Goal: Information Seeking & Learning: Check status

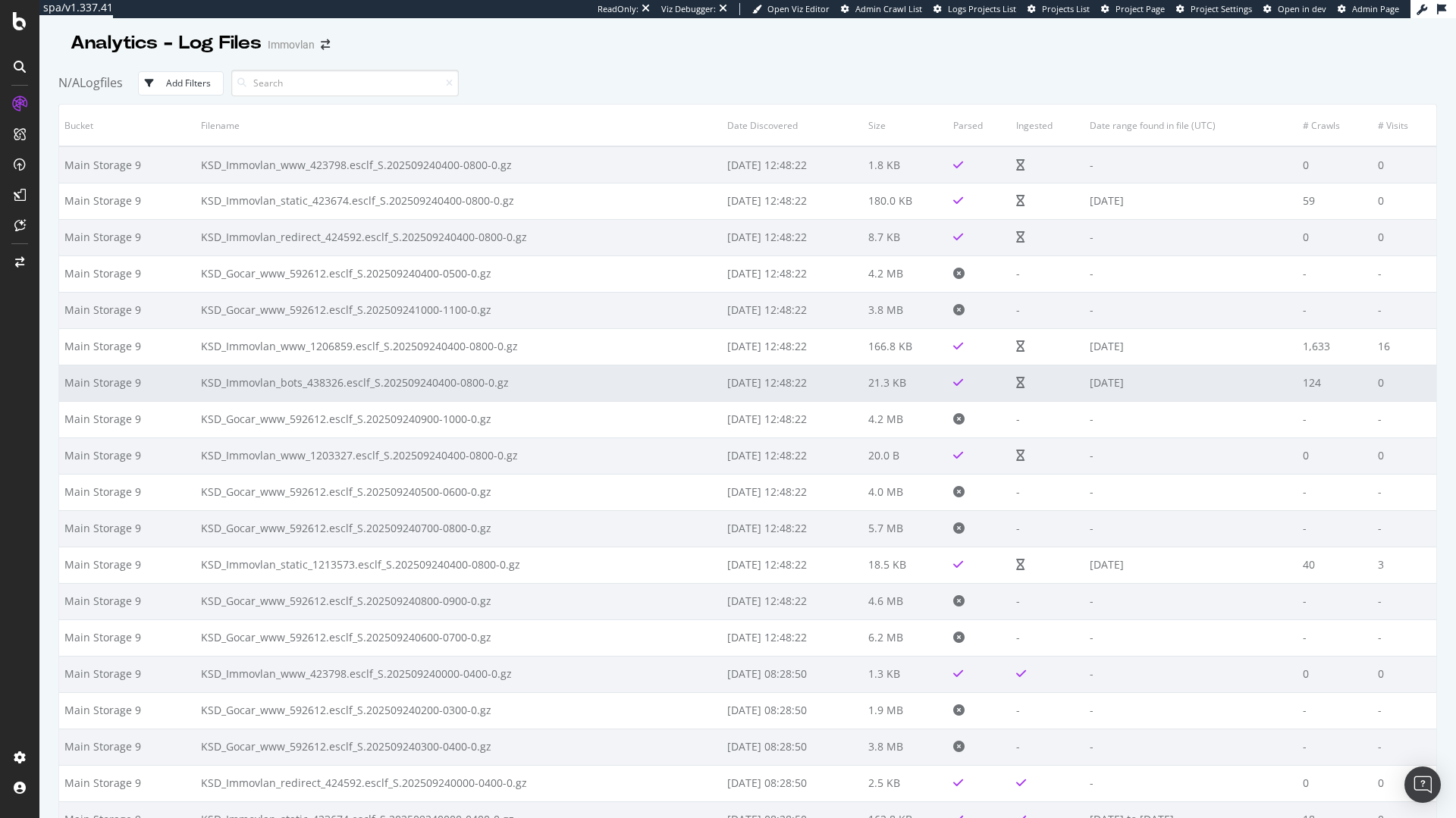
click at [389, 383] on td "KSD_Immovlan_bots_438326.esclf_S.202509240400-0800-0.gz" at bounding box center [459, 383] width 527 height 36
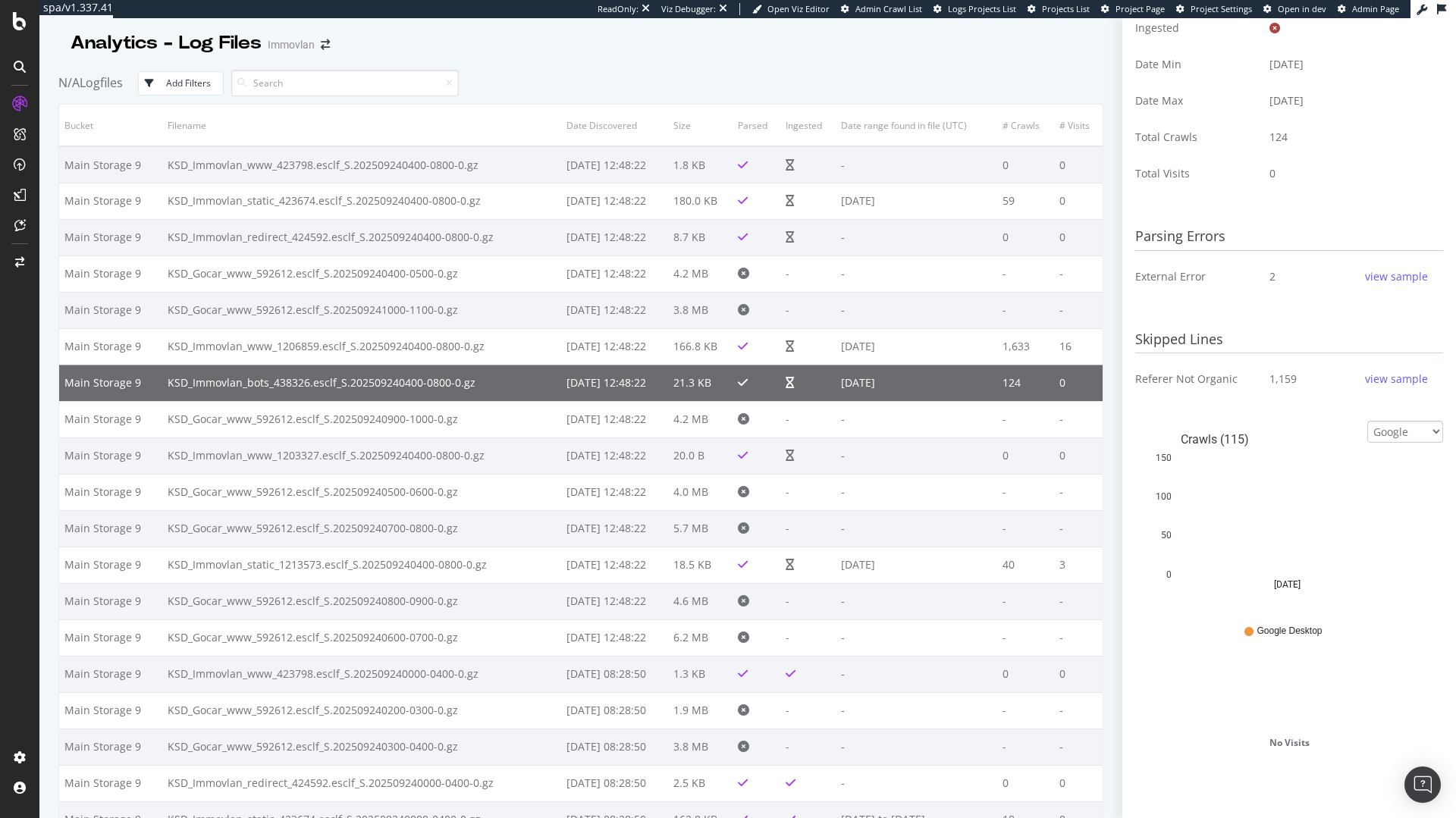
scroll to position [357, 0]
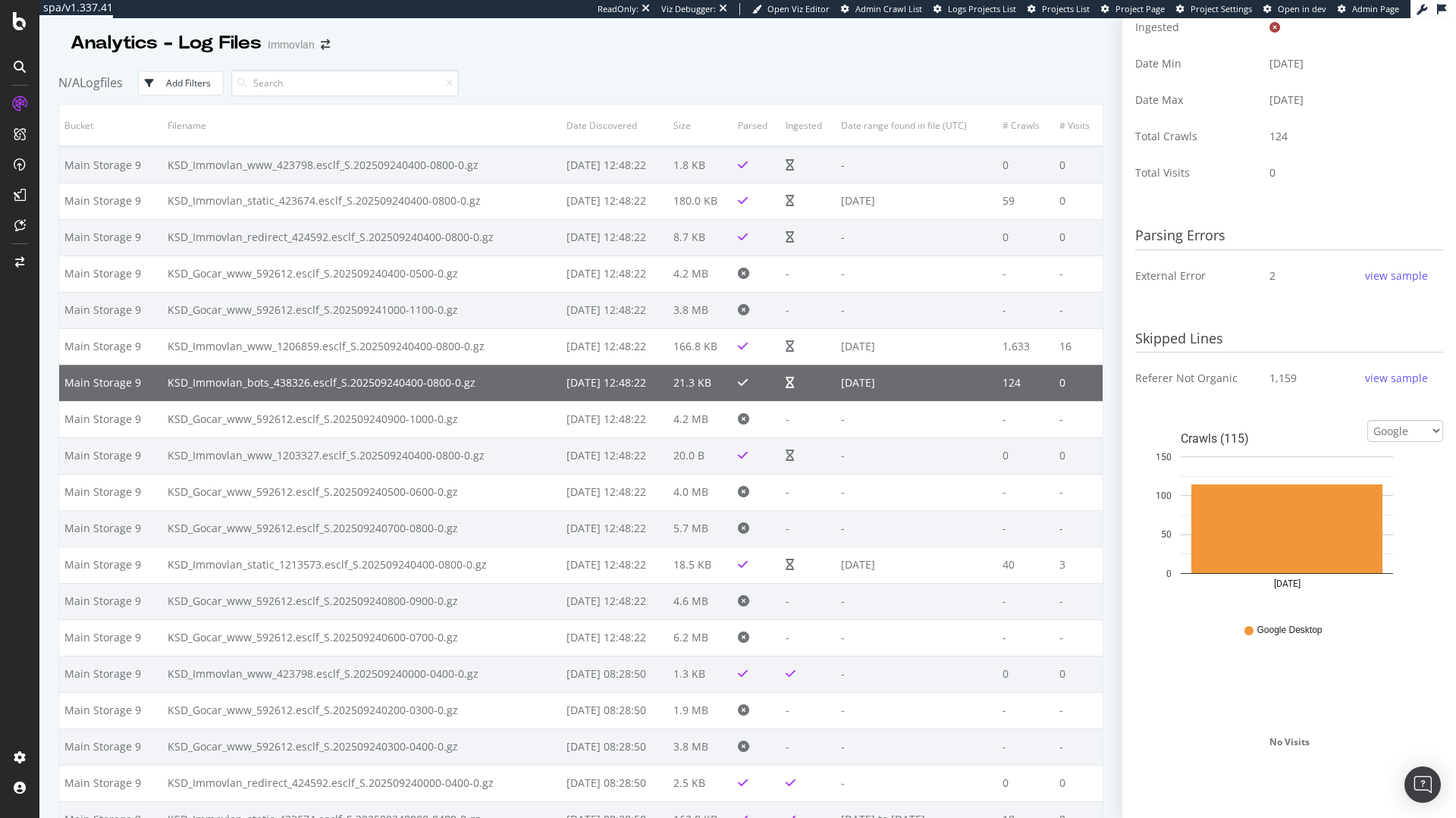
click at [1384, 270] on div "view sample" at bounding box center [1395, 276] width 63 height 15
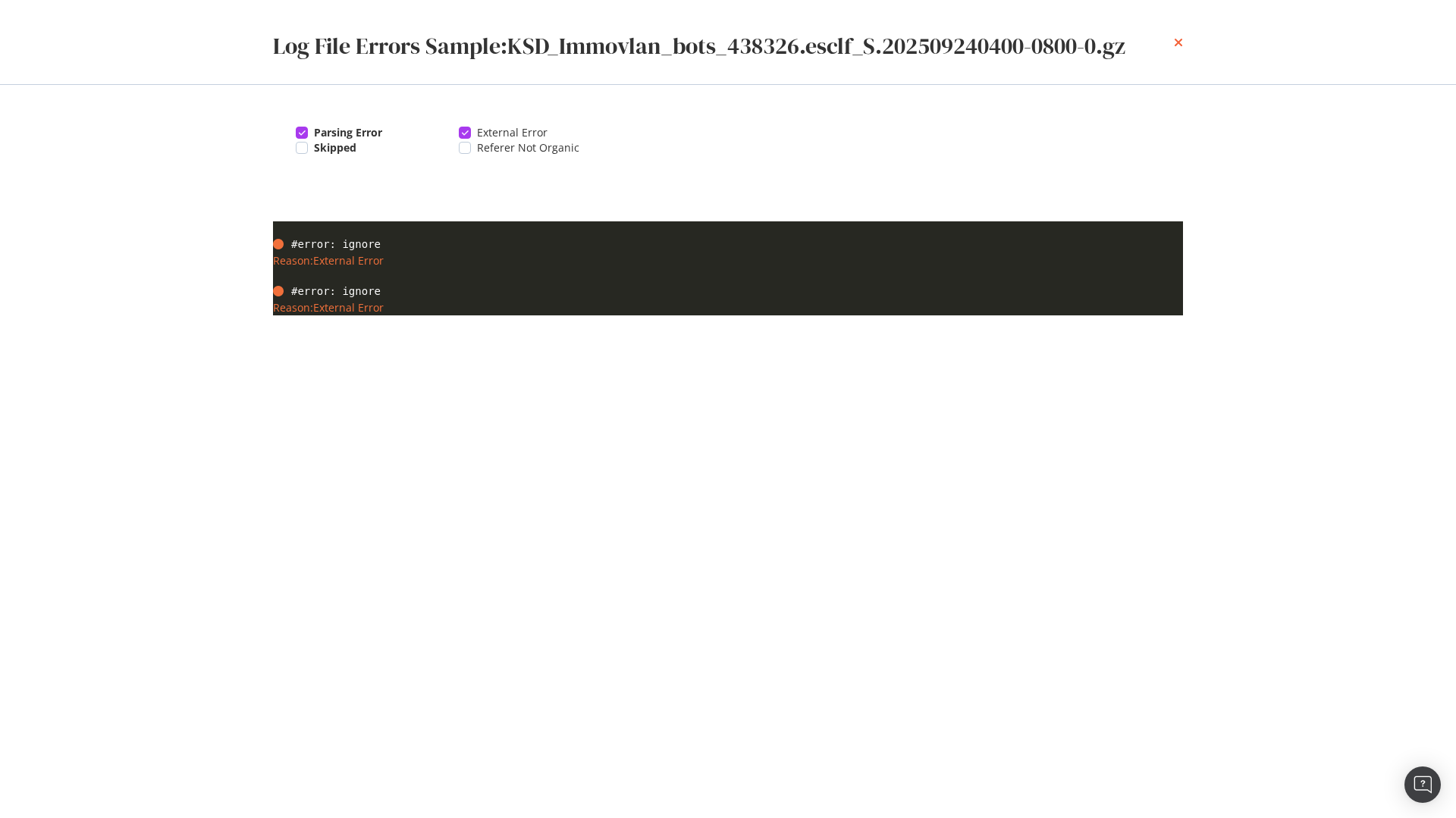
click at [1178, 43] on icon "times" at bounding box center [1178, 42] width 9 height 12
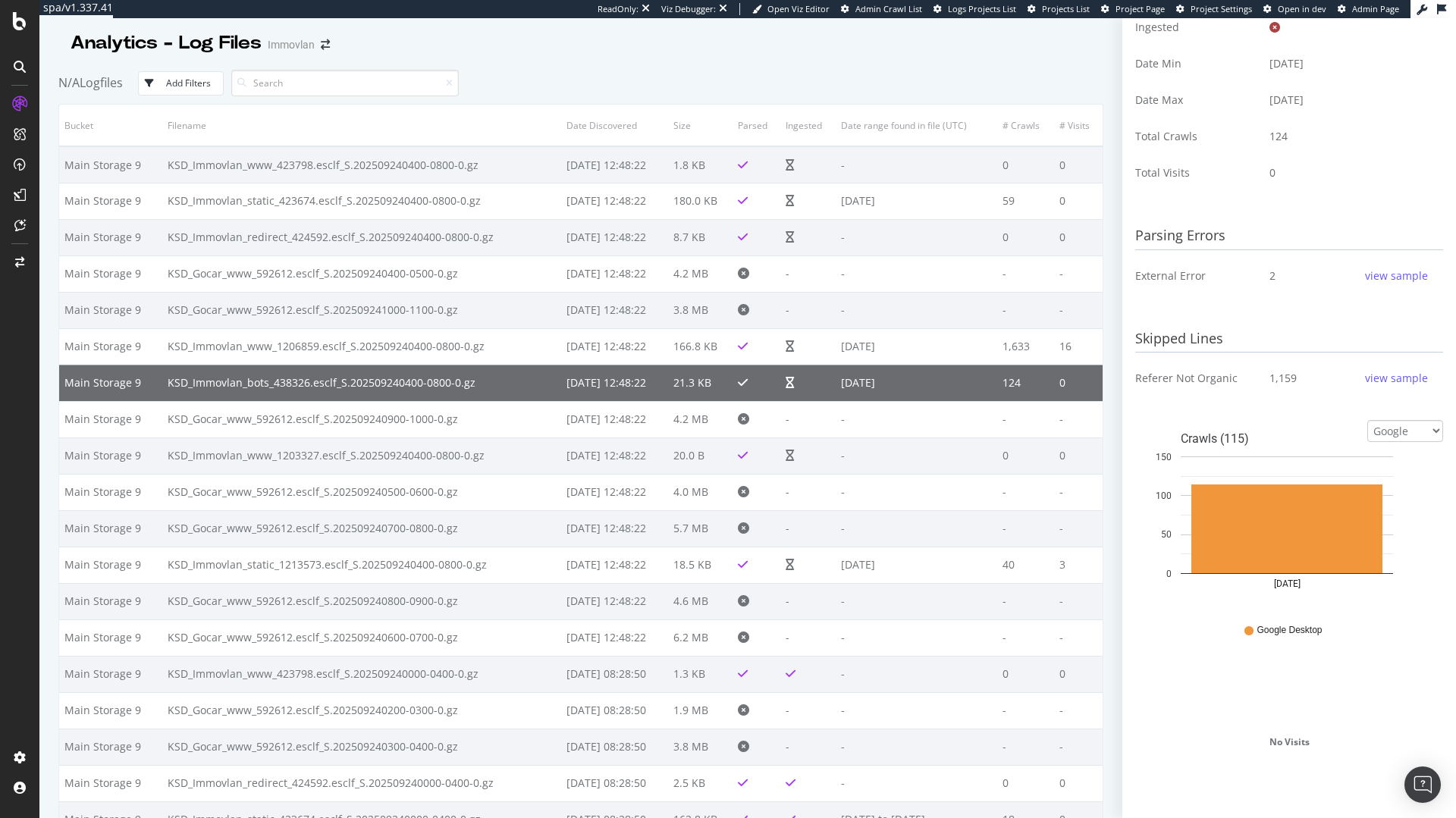
click at [1410, 385] on div "view sample" at bounding box center [1395, 378] width 63 height 15
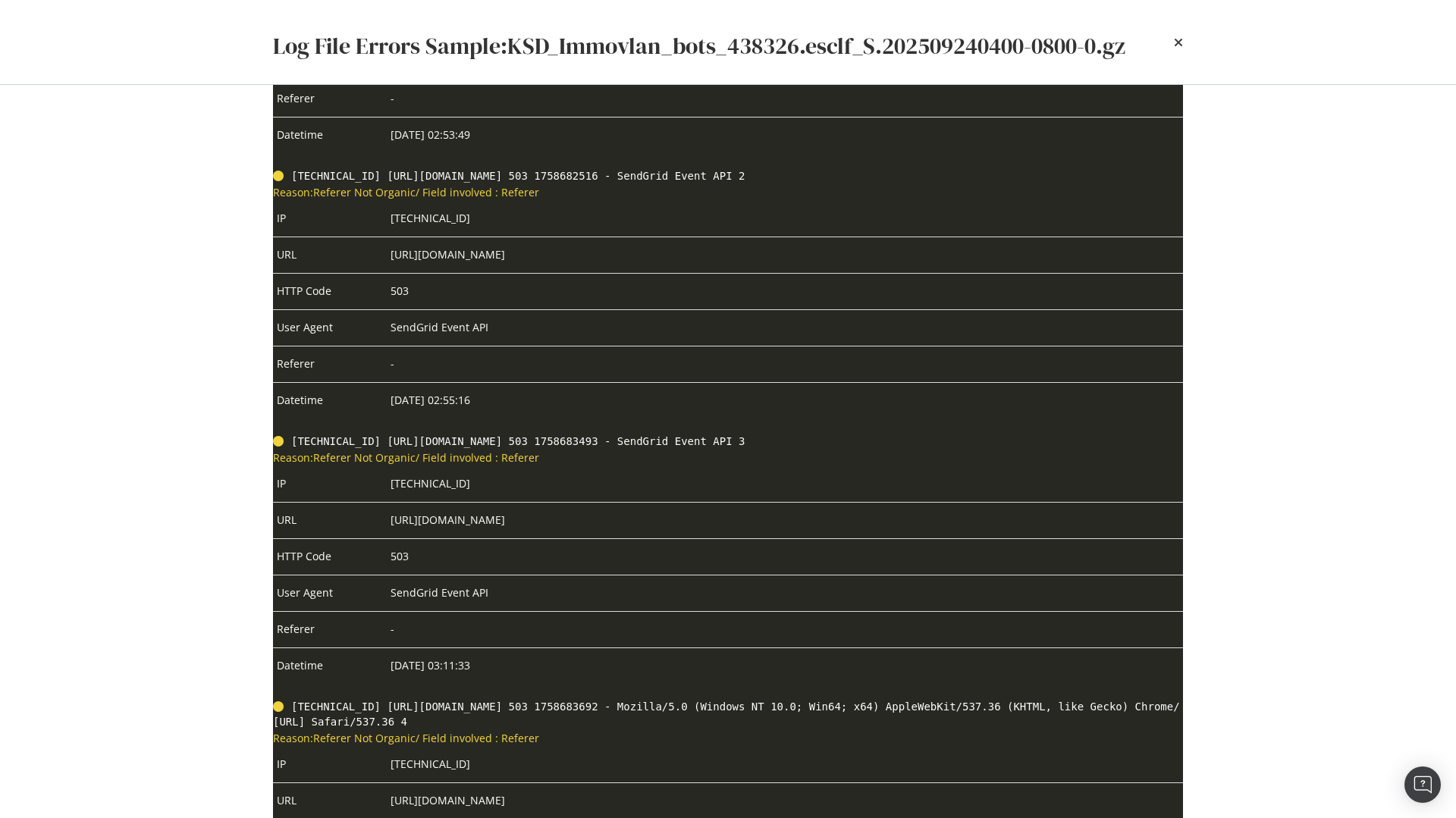
scroll to position [364, 0]
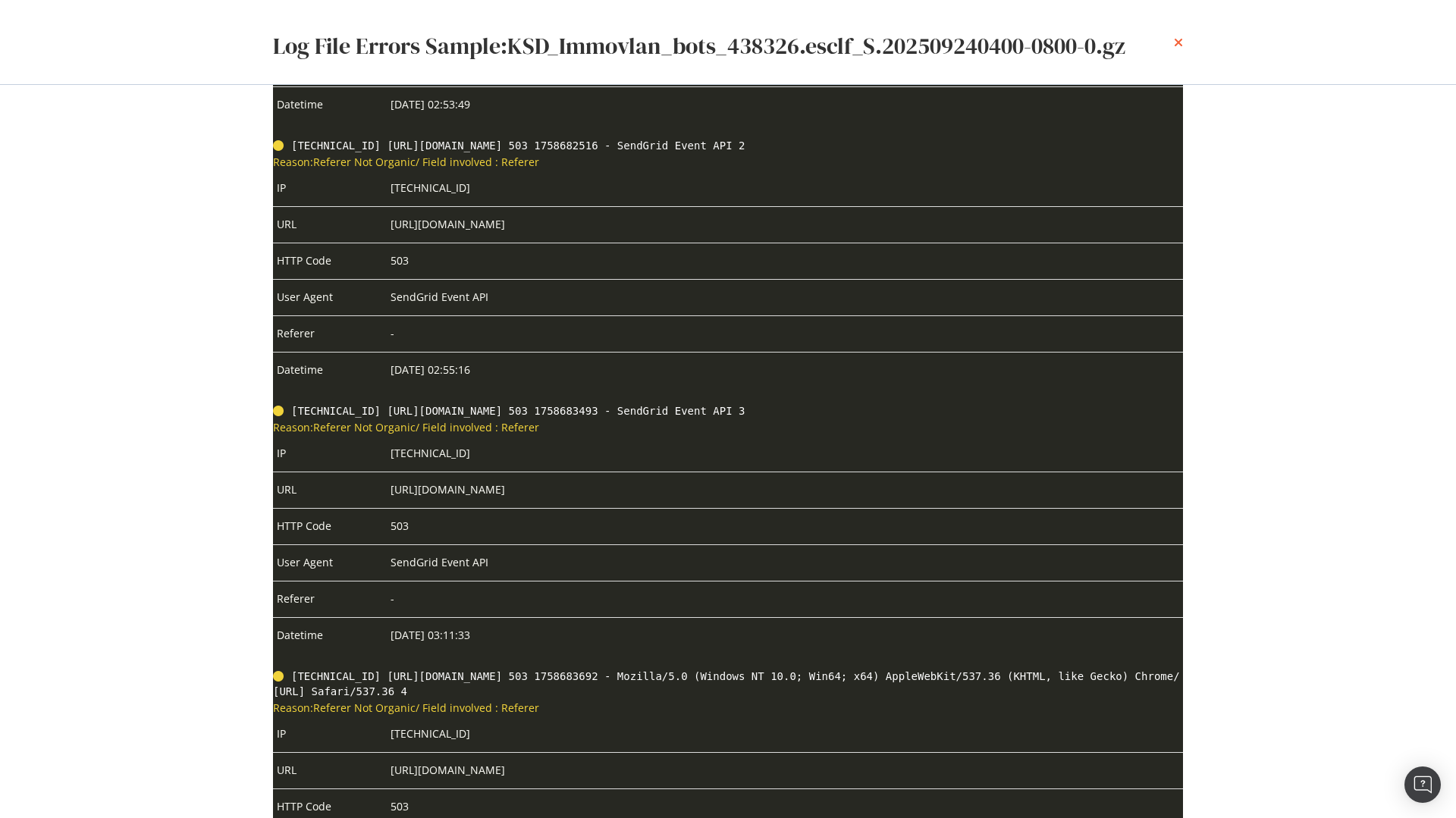
click at [1173, 42] on icon "times" at bounding box center [1178, 42] width 9 height 12
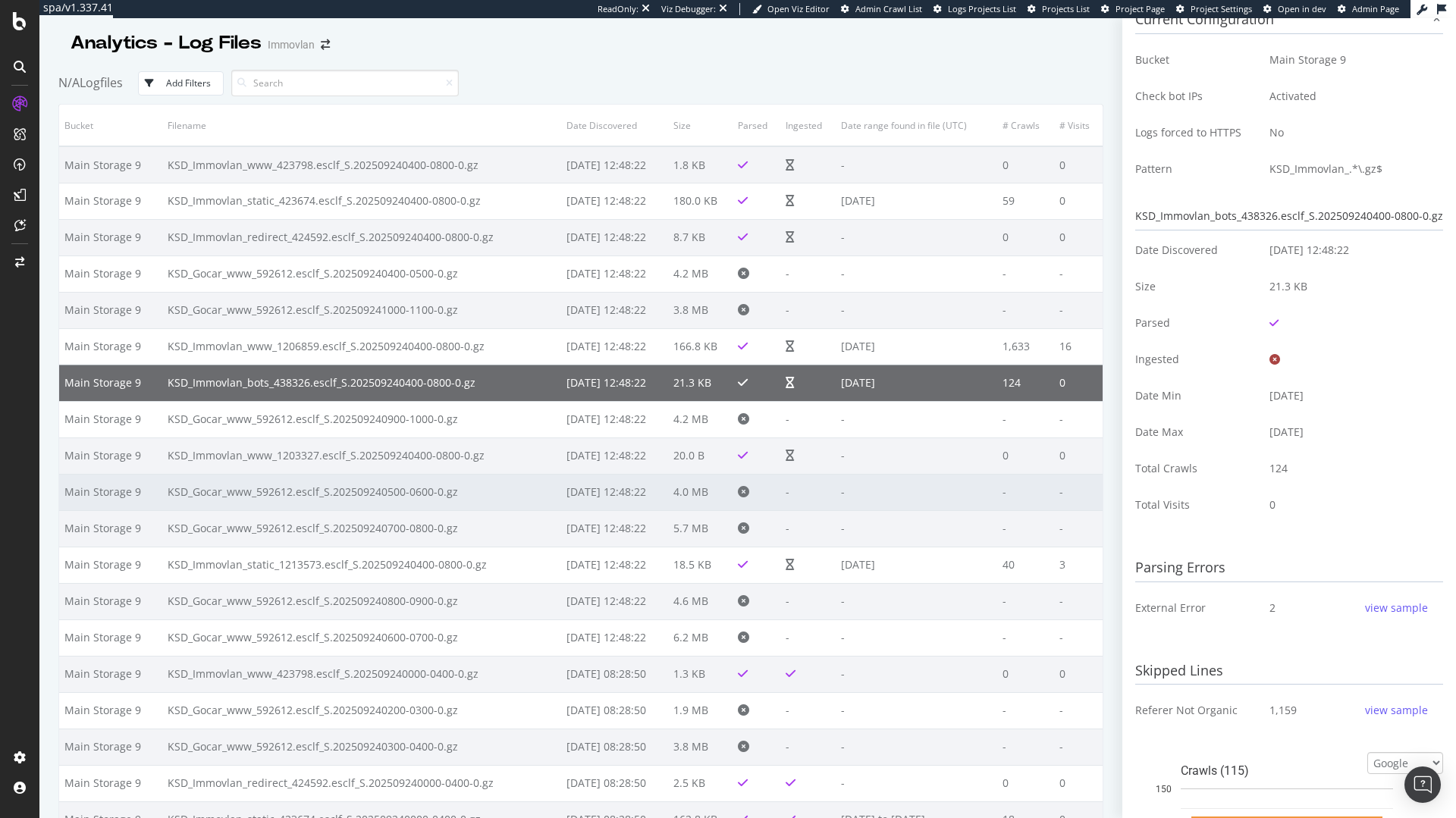
scroll to position [0, 0]
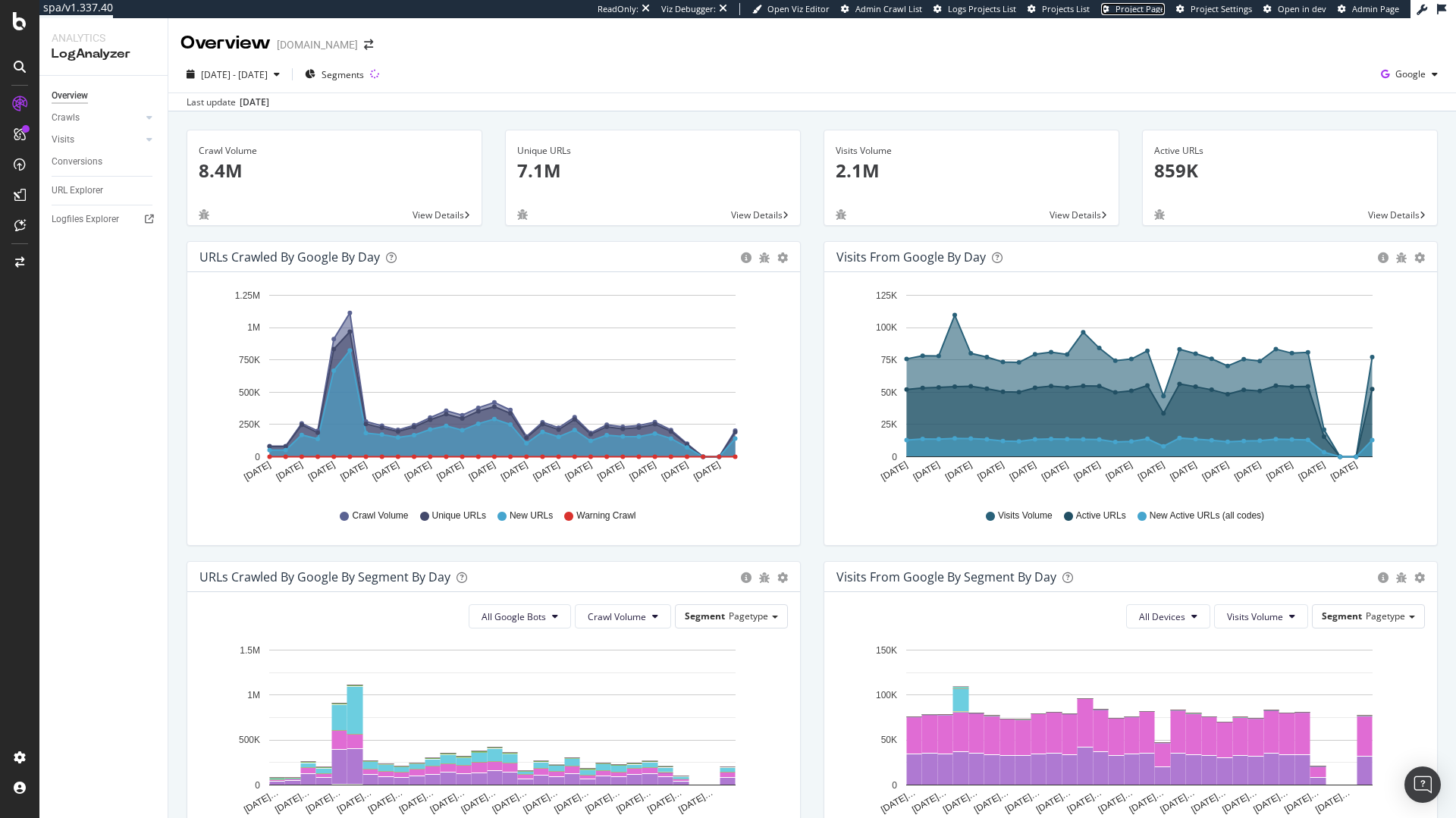
click at [1162, 12] on span "Project Page" at bounding box center [1140, 9] width 50 height 12
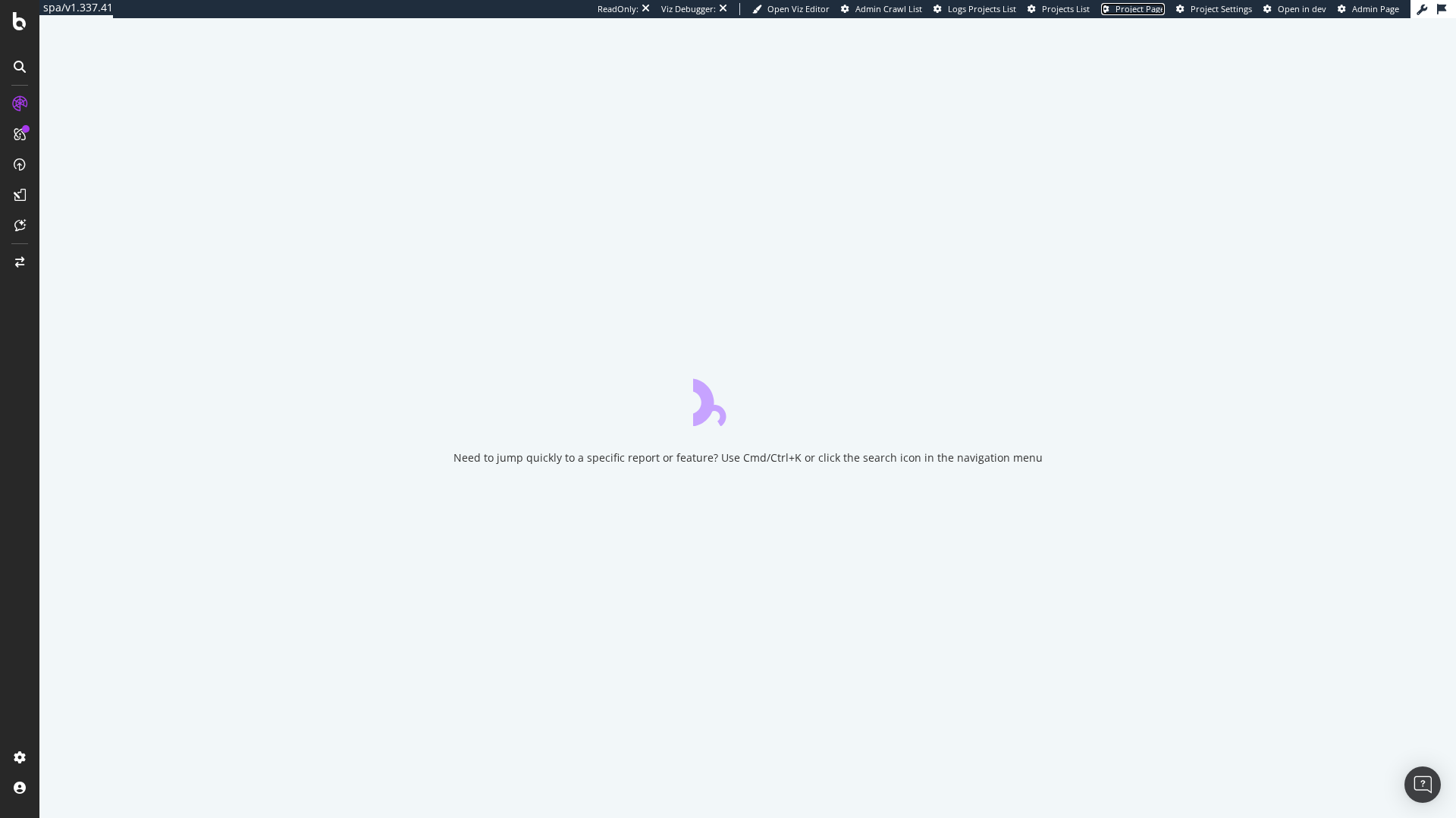
click at [1149, 6] on span "Project Page" at bounding box center [1140, 9] width 50 height 12
